Goal: Information Seeking & Learning: Learn about a topic

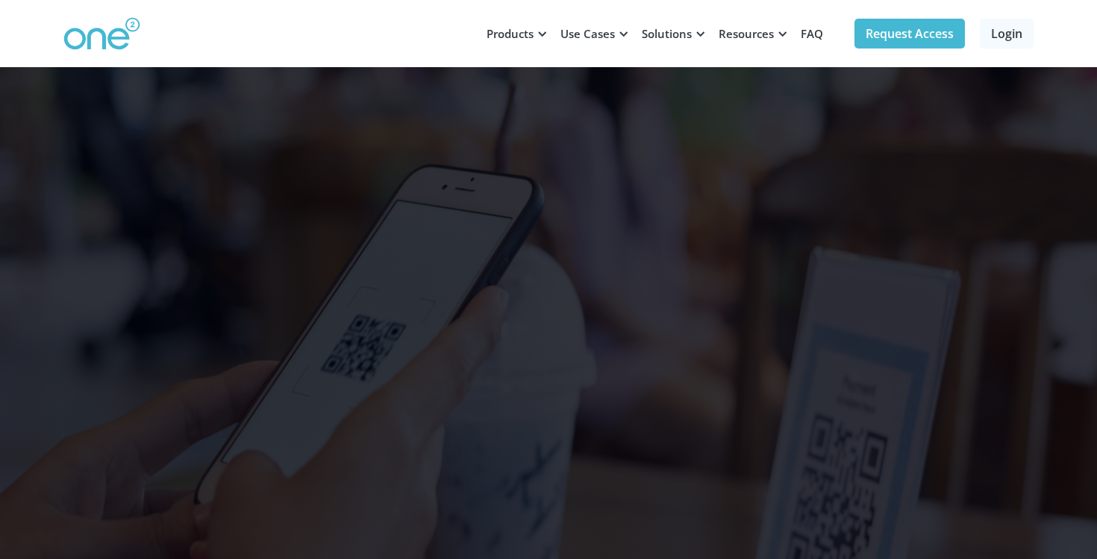
click at [105, 37] on img at bounding box center [101, 34] width 77 height 34
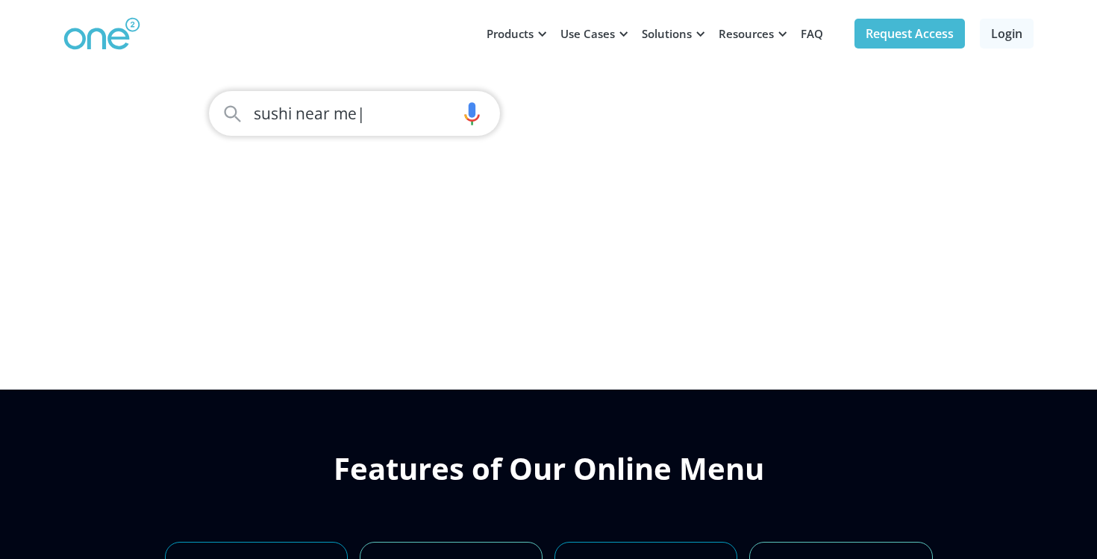
scroll to position [3562, 0]
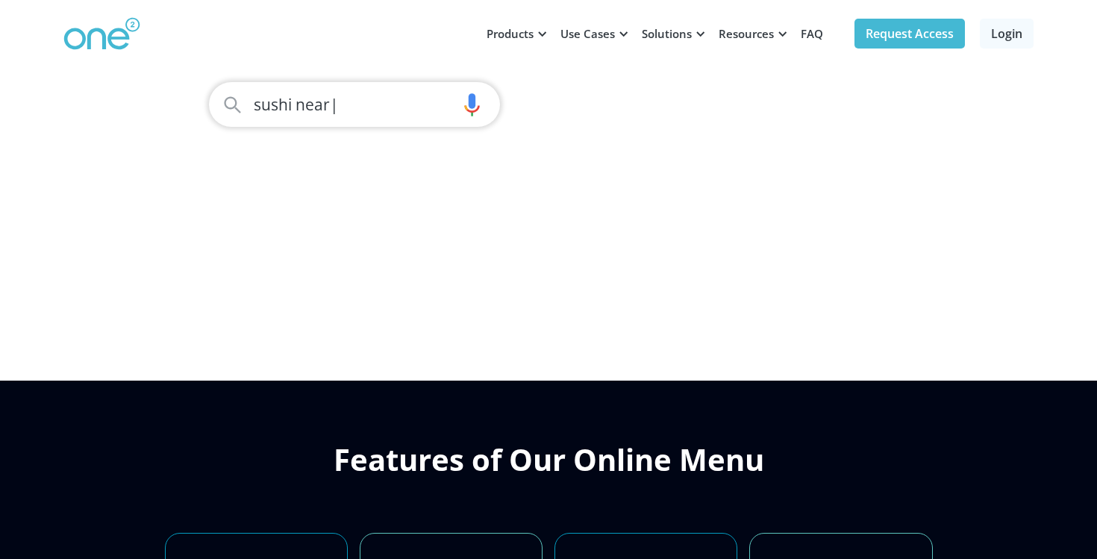
click at [326, 112] on div "sushi near" at bounding box center [377, 104] width 246 height 15
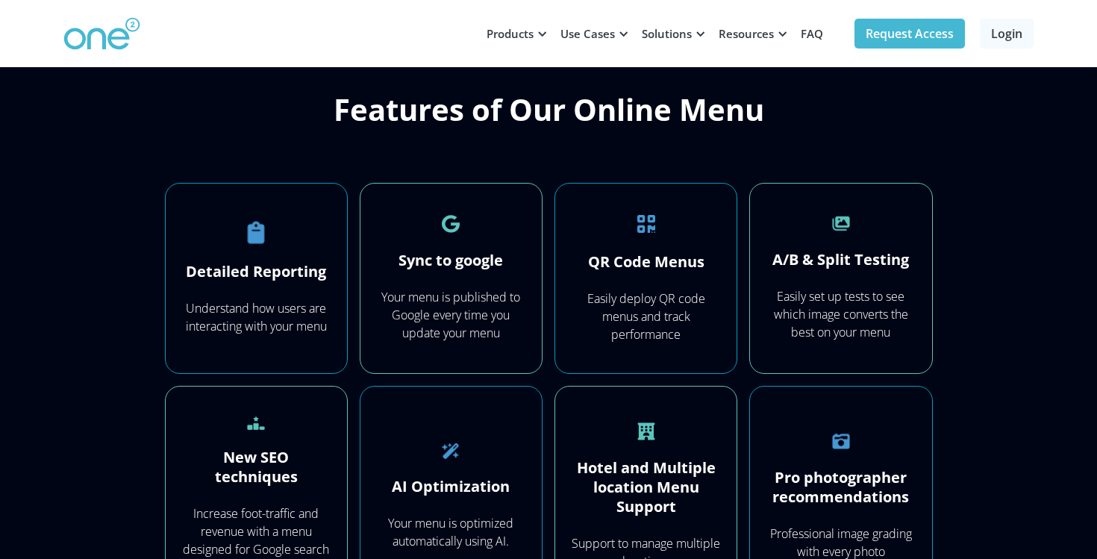
scroll to position [3941, 0]
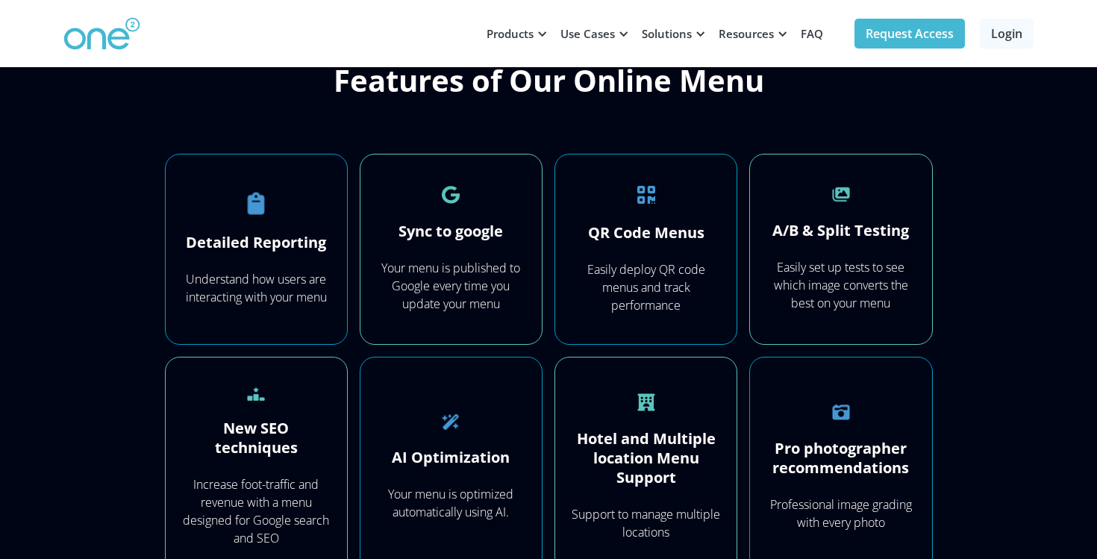
click at [295, 292] on div "Understand how users are interacting with your menu" at bounding box center [256, 288] width 151 height 36
click at [162, 348] on div "Features of Our Online Menu Detailed Reporting Understand how users are interac…" at bounding box center [548, 319] width 1097 height 637
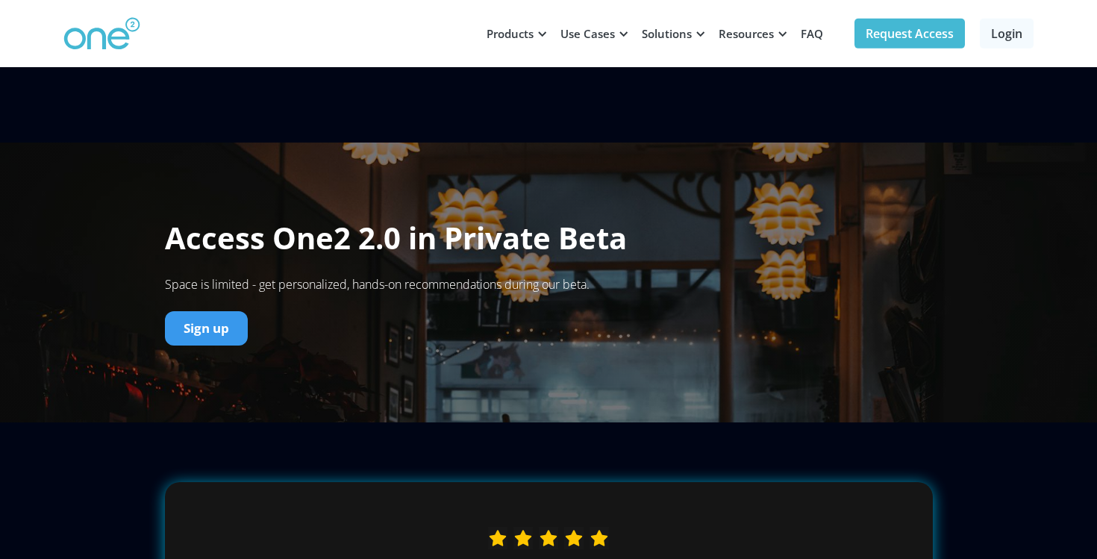
scroll to position [5203, 0]
